Goal: Task Accomplishment & Management: Manage account settings

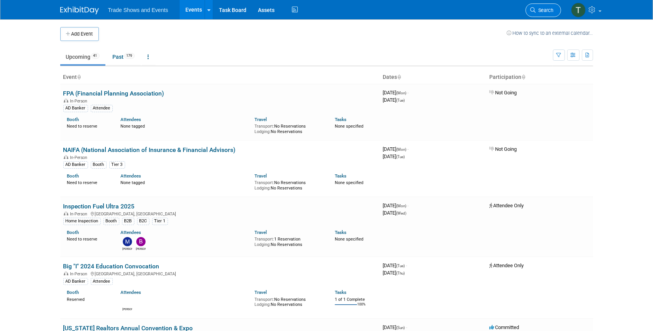
click at [546, 9] on span "Search" at bounding box center [545, 10] width 18 height 6
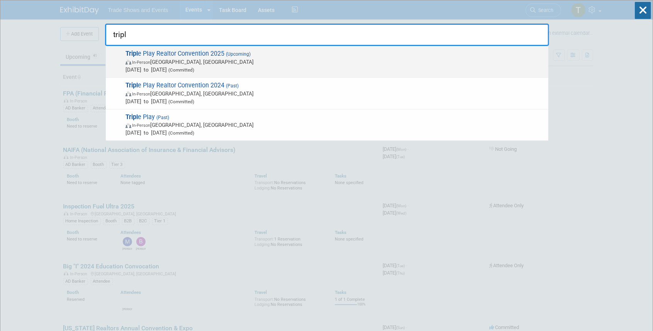
type input "tripl"
click at [209, 53] on span "Tripl e Play Realtor Convention 2025 (Upcoming) In-Person Atlantic City, NJ Dec…" at bounding box center [334, 62] width 422 height 24
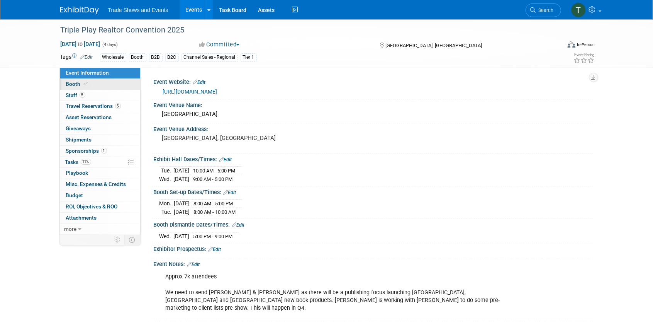
click at [68, 82] on span "Booth" at bounding box center [78, 84] width 24 height 6
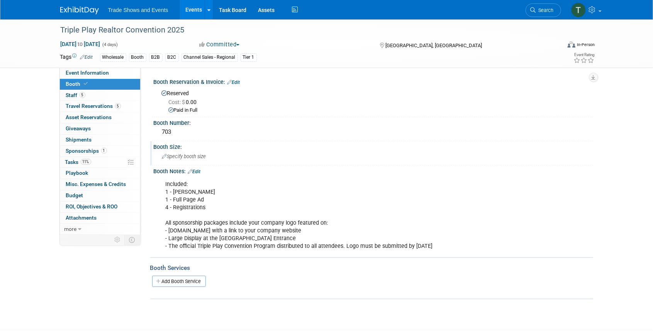
click at [192, 152] on div "Specify booth size" at bounding box center [374, 156] width 428 height 12
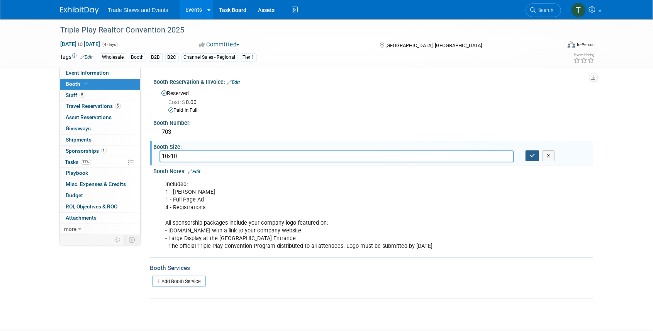
type input "10x10"
click at [530, 156] on icon "button" at bounding box center [532, 155] width 5 height 5
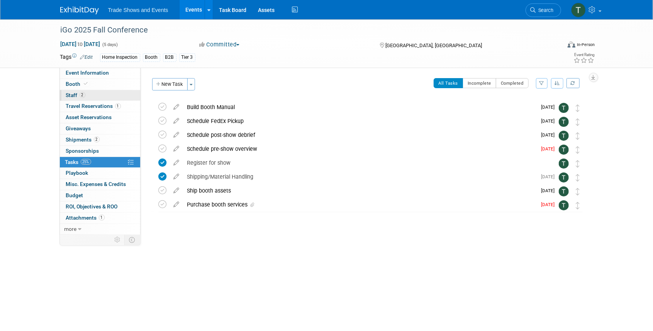
click at [94, 97] on link "2 Staff 2" at bounding box center [100, 95] width 80 height 11
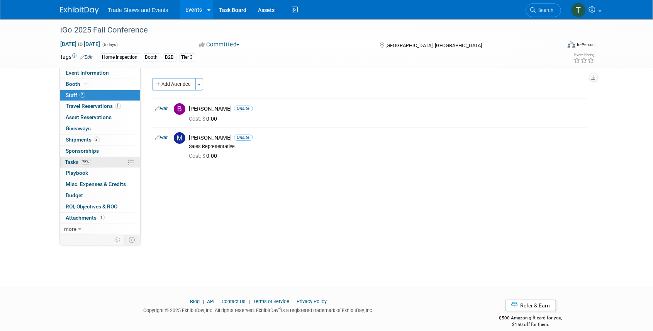
click at [71, 163] on span "Tasks 25%" at bounding box center [78, 162] width 26 height 6
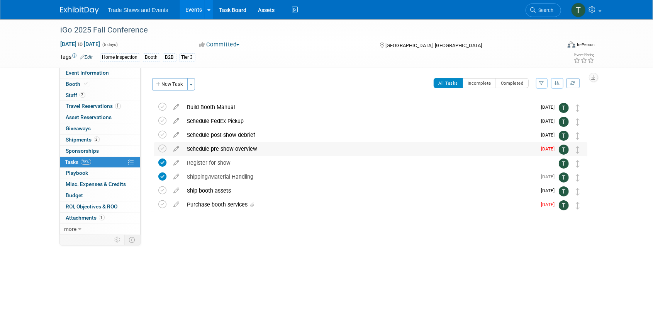
click at [232, 147] on div "Schedule pre-show overview" at bounding box center [361, 148] width 354 height 13
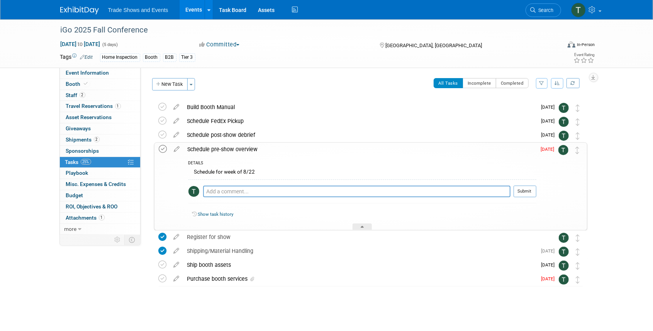
click at [161, 148] on icon at bounding box center [163, 149] width 8 height 8
click at [94, 70] on span "Event Information" at bounding box center [87, 73] width 43 height 6
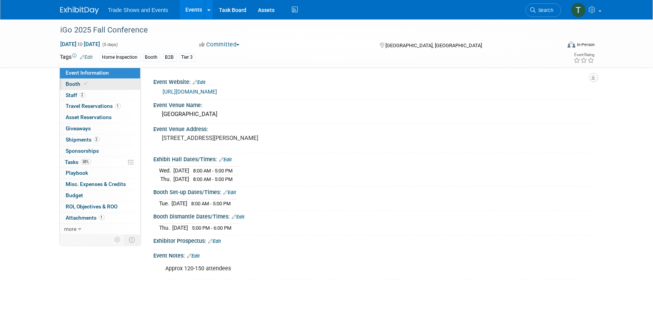
click at [77, 80] on link "Booth" at bounding box center [100, 84] width 80 height 11
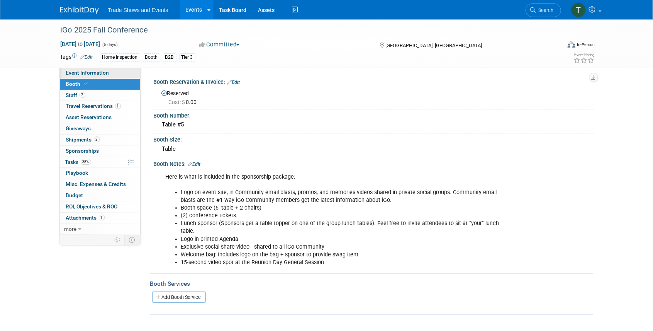
click at [87, 71] on span "Event Information" at bounding box center [87, 73] width 43 height 6
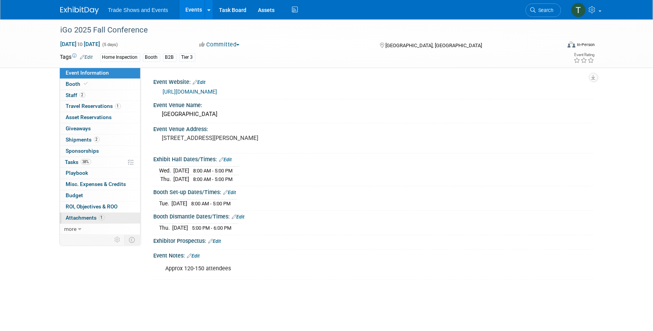
click at [82, 213] on link "1 Attachments 1" at bounding box center [100, 218] width 80 height 11
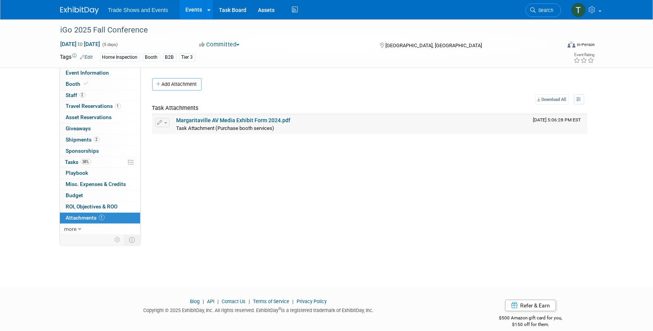
click at [237, 121] on link "Margaritaville AV Media Exhibit Form 2024.pdf" at bounding box center [234, 120] width 114 height 6
